Goal: Information Seeking & Learning: Learn about a topic

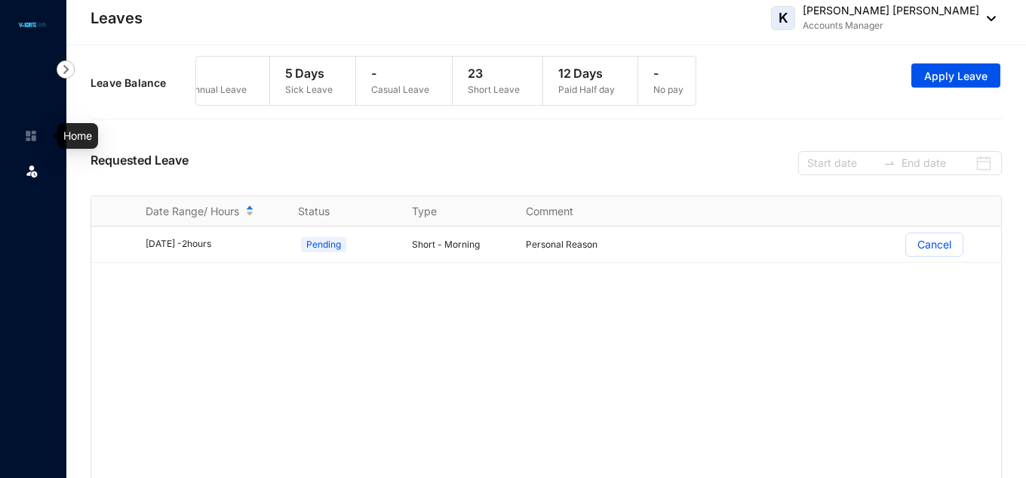
click at [27, 134] on img at bounding box center [31, 136] width 14 height 14
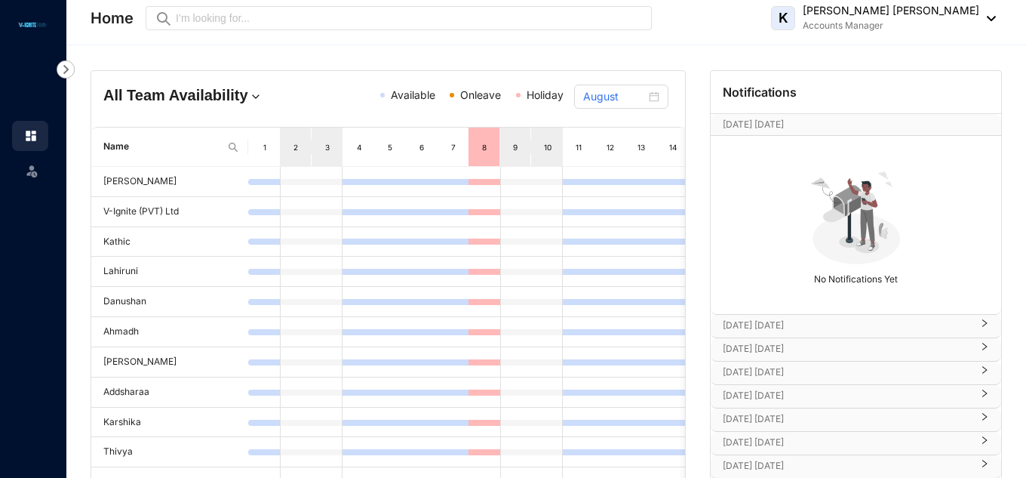
click at [623, 145] on div "12" at bounding box center [610, 146] width 32 height 38
click at [594, 146] on div "12" at bounding box center [610, 146] width 32 height 38
click at [63, 69] on img at bounding box center [66, 69] width 18 height 18
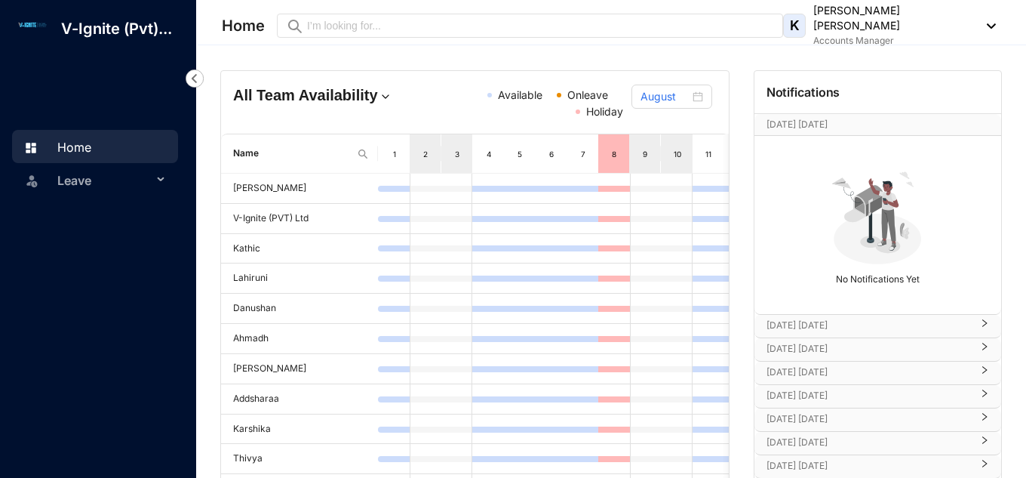
click at [192, 78] on img at bounding box center [195, 78] width 18 height 18
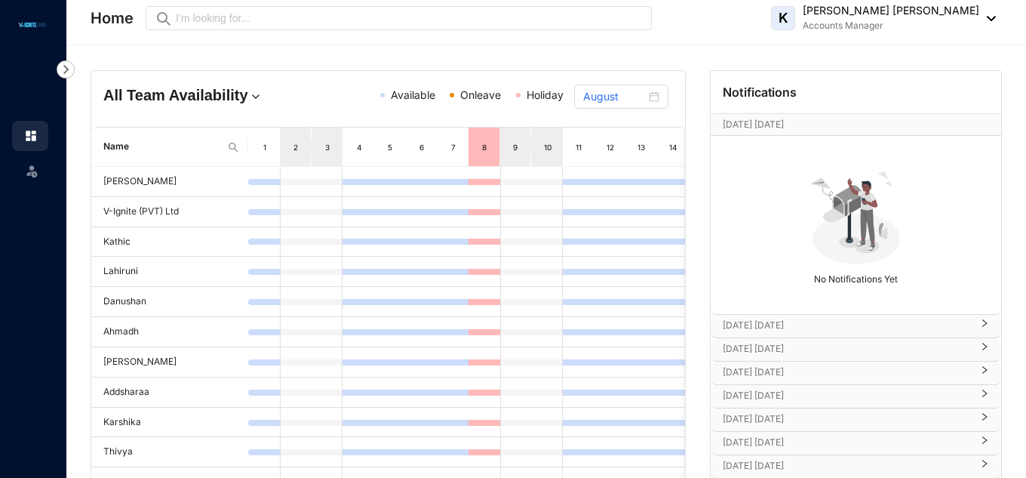
click at [32, 17] on div at bounding box center [33, 15] width 66 height 30
click at [459, 100] on span "Onleave" at bounding box center [475, 95] width 51 height 17
click at [363, 109] on div "All Team Availability Available Onleave Holiday August" at bounding box center [388, 99] width 594 height 56
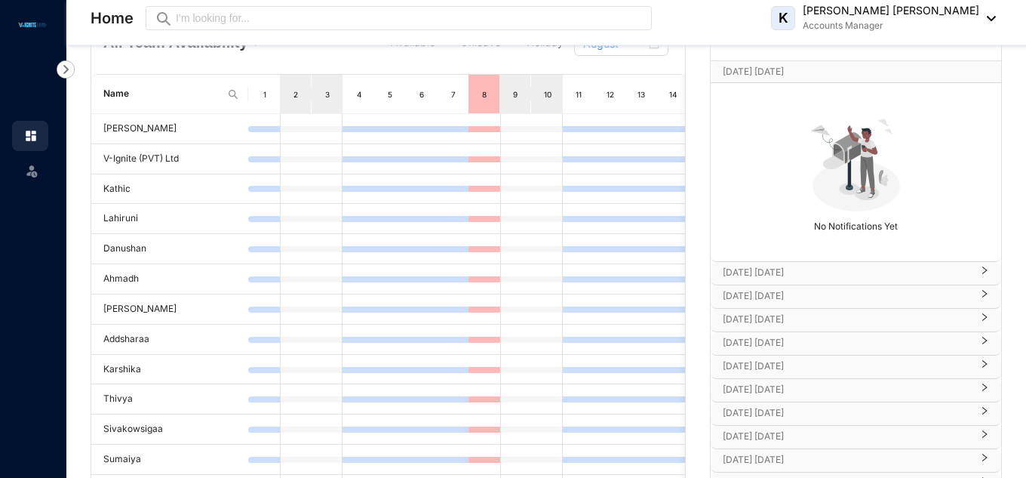
scroll to position [75, 0]
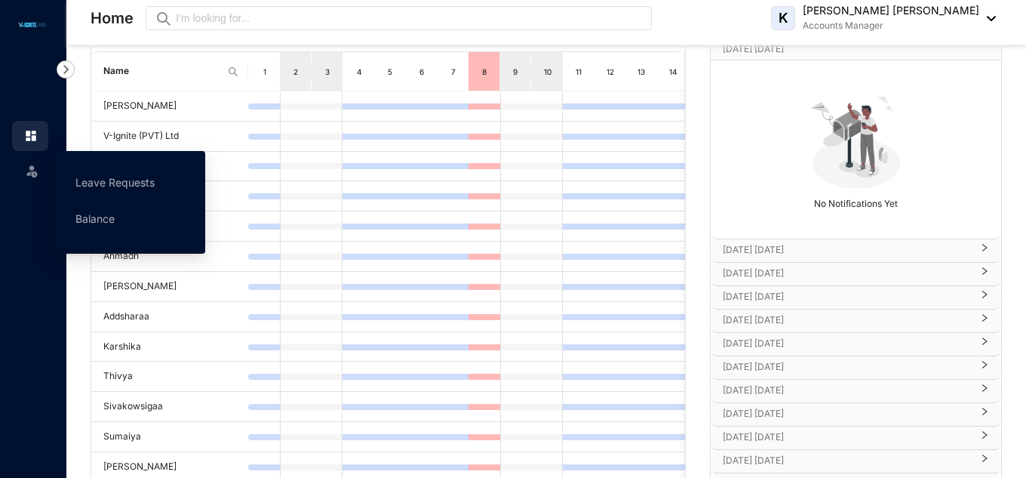
click at [26, 174] on div "Leave" at bounding box center [30, 167] width 36 height 33
click at [78, 318] on div "All Team Availability Available Onleave Holiday August Name 1 2 3 4 5 6 7 8 9 1…" at bounding box center [546, 322] width 960 height 705
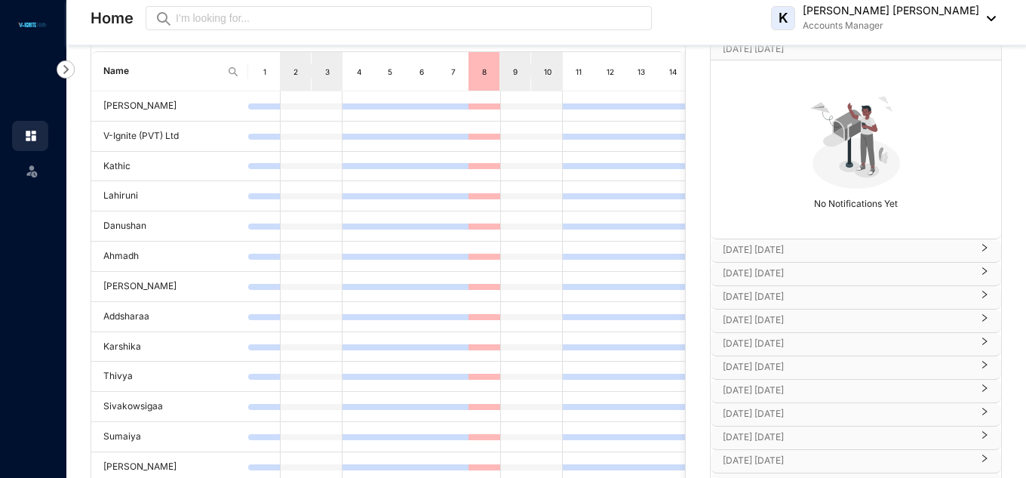
click at [62, 60] on img at bounding box center [66, 69] width 18 height 18
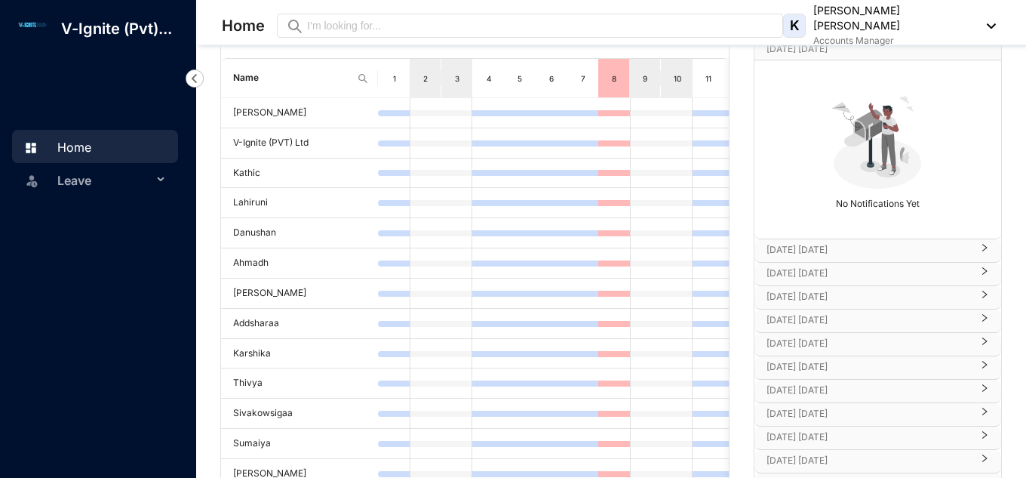
click at [195, 77] on img at bounding box center [195, 78] width 18 height 18
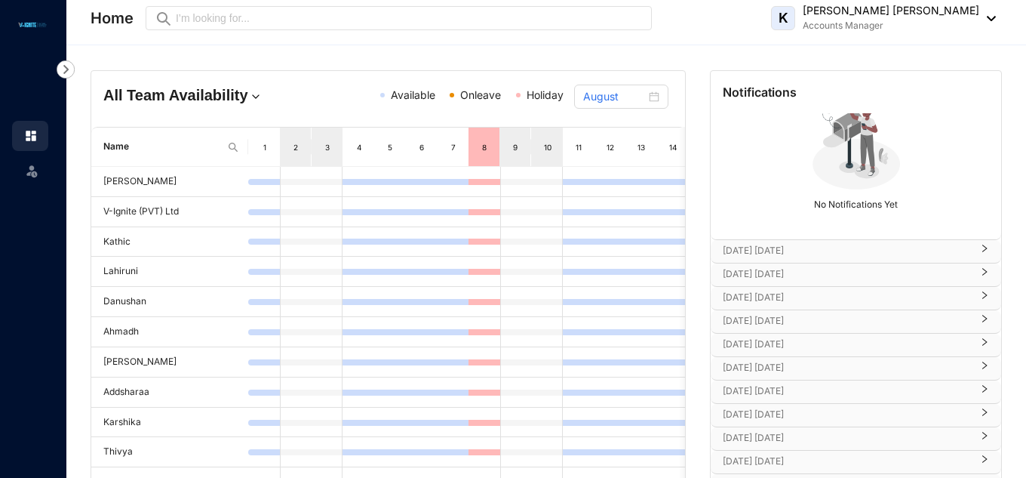
scroll to position [84, 0]
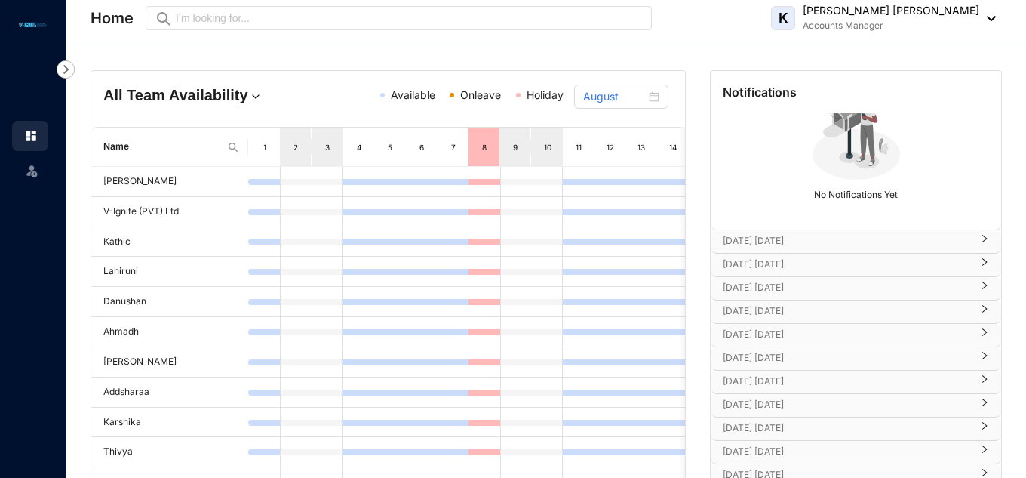
click at [919, 246] on p "[DATE] [DATE]" at bounding box center [847, 240] width 248 height 15
click at [868, 311] on p "[DATE] [DATE]" at bounding box center [847, 308] width 248 height 15
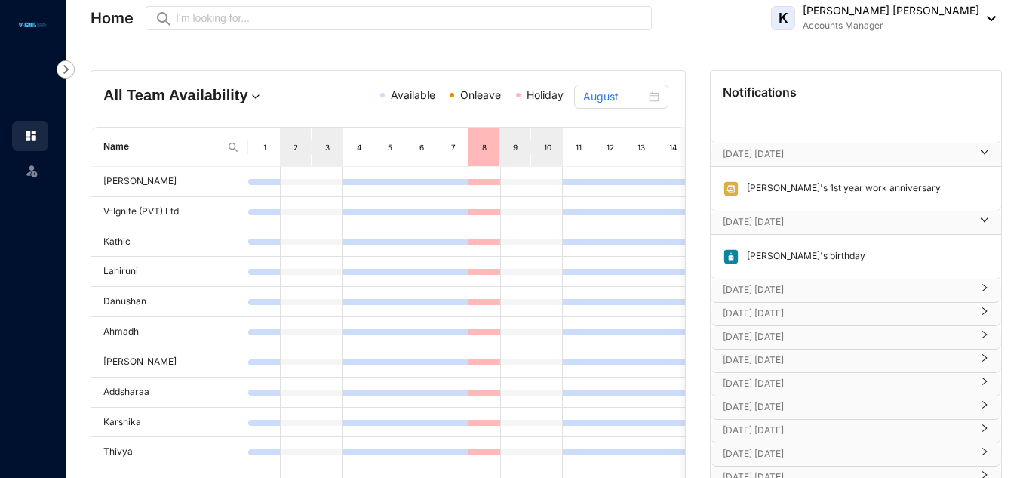
scroll to position [174, 0]
click at [898, 289] on p "[DATE] [DATE]" at bounding box center [847, 287] width 248 height 15
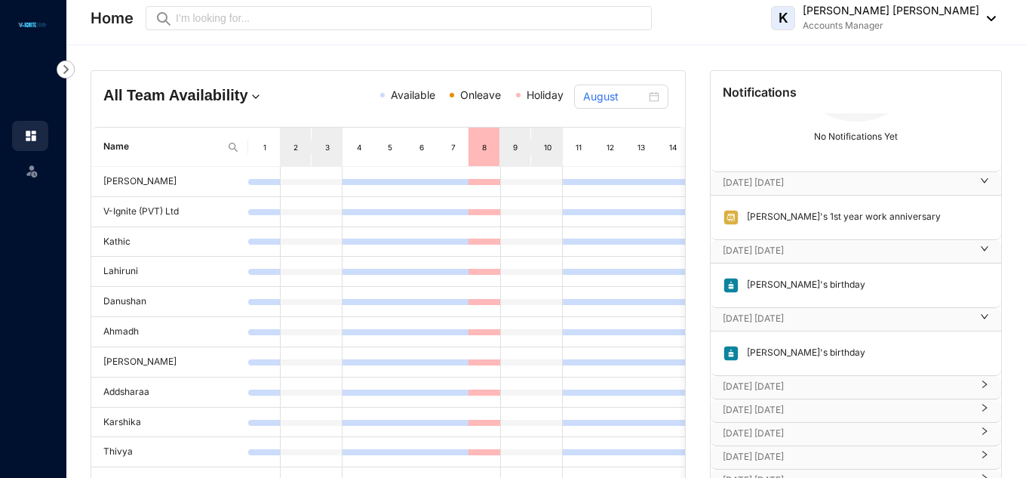
scroll to position [218, 0]
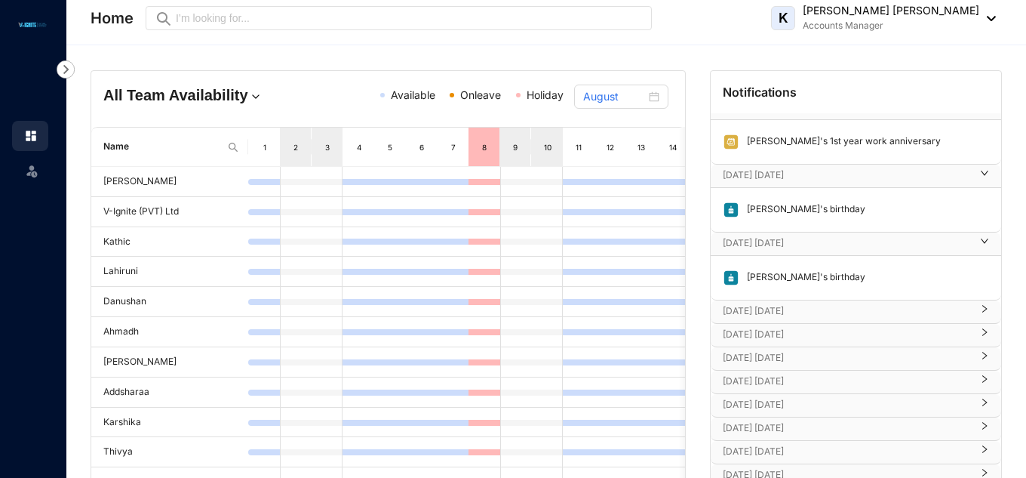
click at [915, 309] on p "[DATE] [DATE]" at bounding box center [847, 310] width 248 height 15
click at [971, 383] on div at bounding box center [980, 379] width 18 height 17
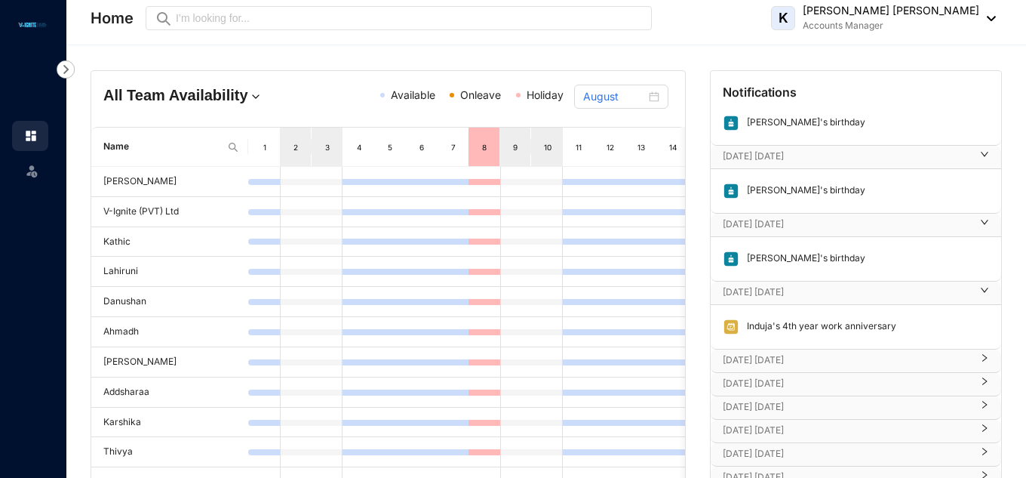
scroll to position [307, 0]
click at [971, 356] on div at bounding box center [980, 358] width 18 height 17
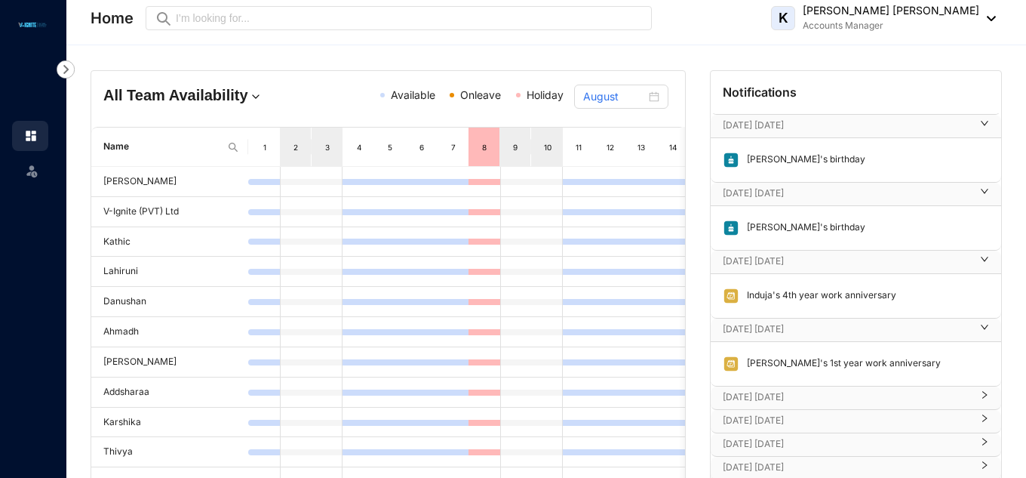
scroll to position [352, 0]
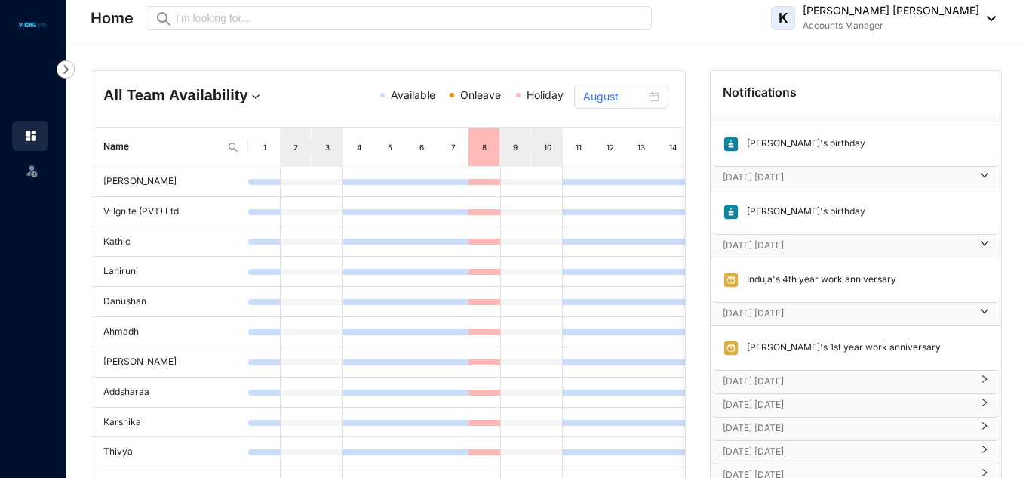
click at [964, 378] on p "[DATE] [DATE]" at bounding box center [847, 380] width 248 height 15
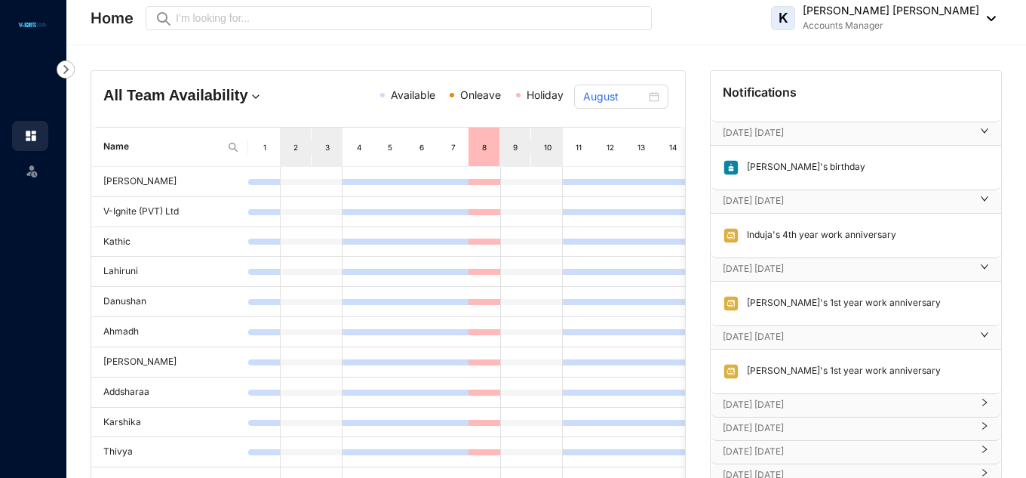
click at [971, 408] on div at bounding box center [980, 405] width 18 height 17
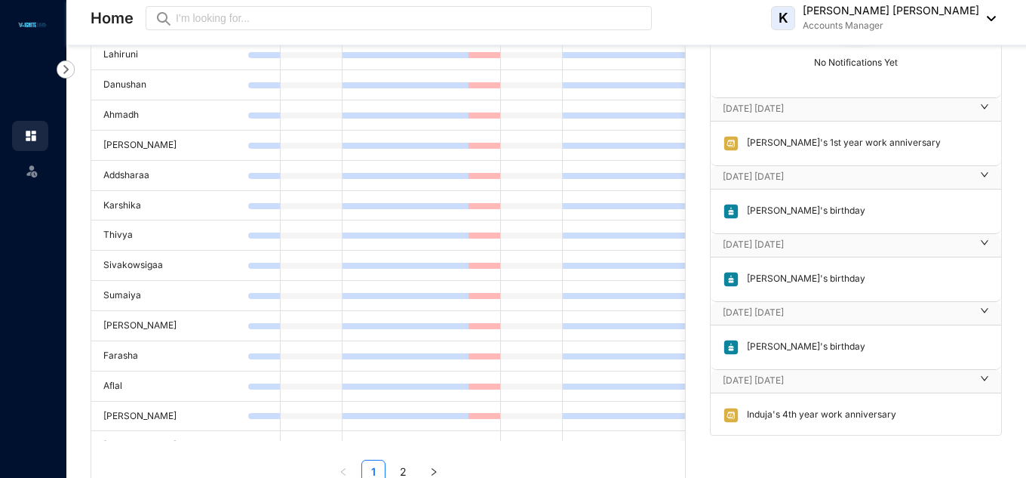
scroll to position [191, 0]
